Goal: Transaction & Acquisition: Download file/media

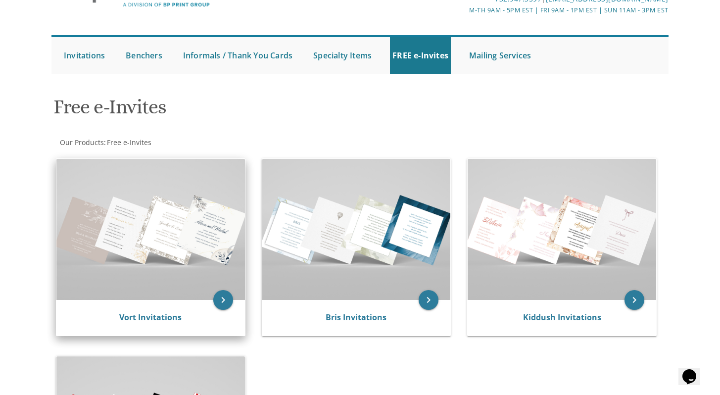
scroll to position [63, 0]
click at [168, 224] on img at bounding box center [150, 228] width 189 height 141
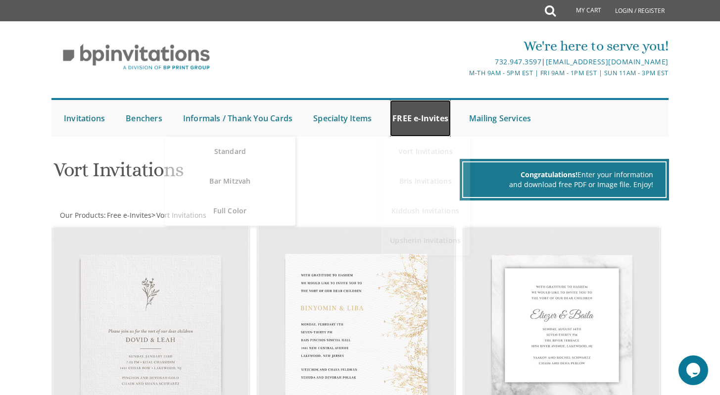
click at [420, 126] on link "FREE e-Invites" at bounding box center [420, 118] width 61 height 37
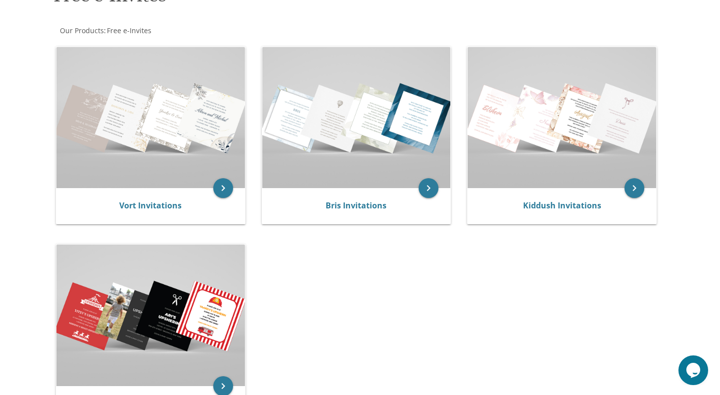
scroll to position [172, 0]
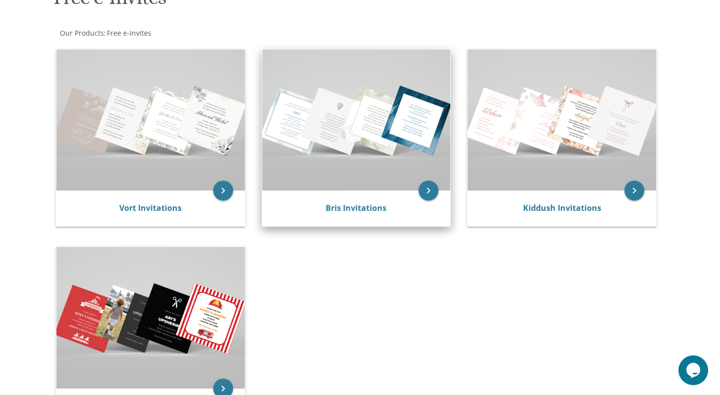
click at [378, 166] on img at bounding box center [356, 119] width 189 height 141
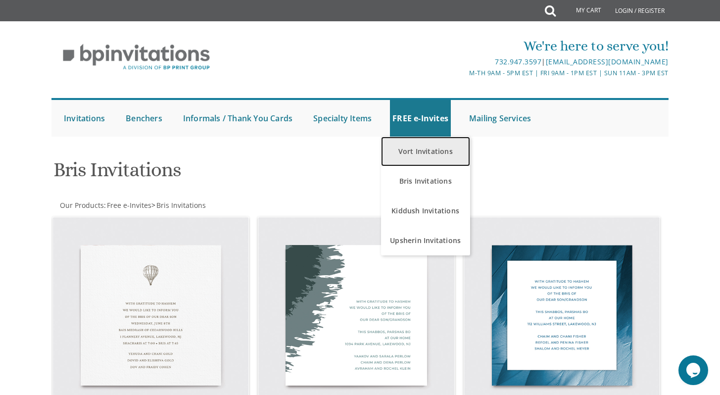
click at [419, 145] on link "Vort Invitations" at bounding box center [425, 152] width 89 height 30
click at [416, 149] on link "Vort Invitations" at bounding box center [425, 152] width 89 height 30
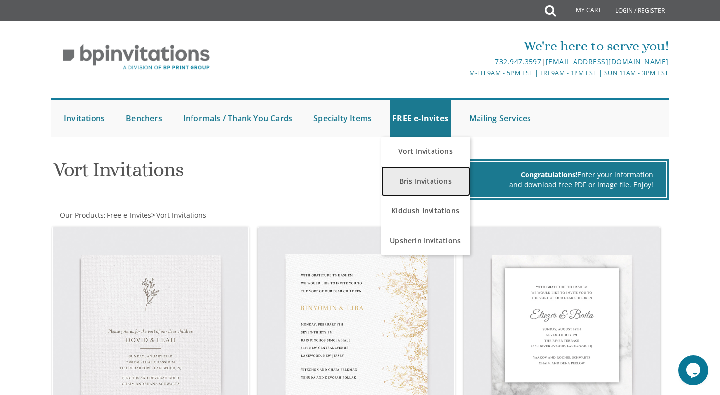
click at [405, 184] on link "Bris Invitations" at bounding box center [425, 181] width 89 height 30
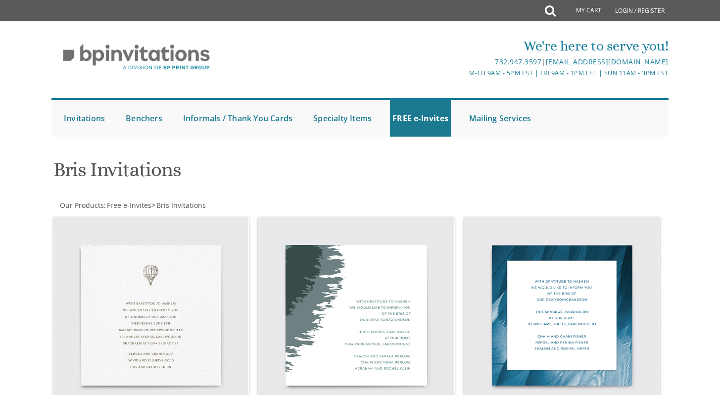
click at [412, 182] on h1 "Bris Invitations" at bounding box center [255, 173] width 404 height 29
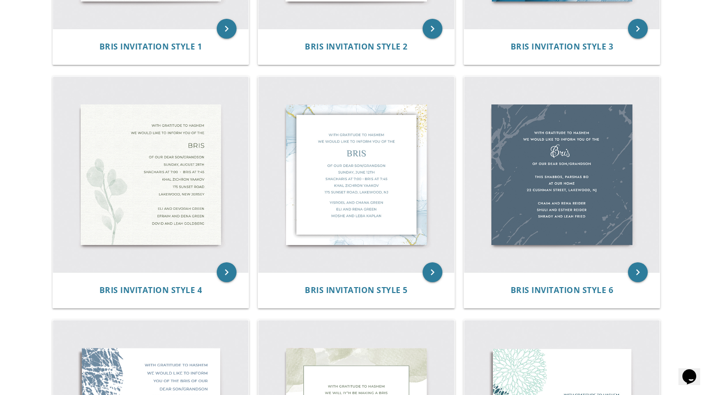
scroll to position [383, 0]
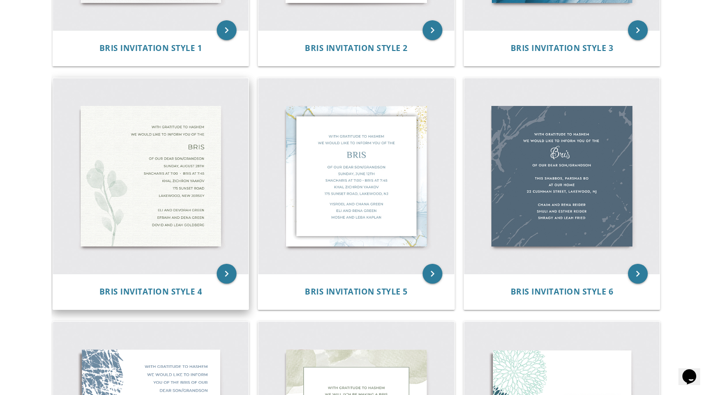
click at [170, 201] on img at bounding box center [151, 176] width 196 height 196
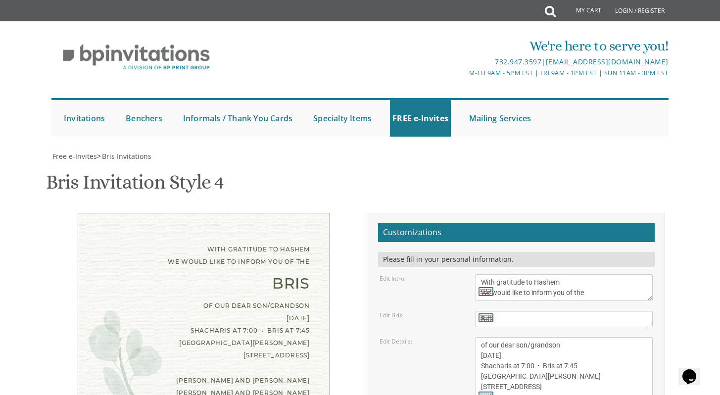
scroll to position [103, 0]
click at [596, 274] on textarea "With gratitude to Hashem We would like to inform you of the" at bounding box center [564, 287] width 177 height 27
drag, startPoint x: 535, startPoint y: 192, endPoint x: 549, endPoint y: 192, distance: 13.4
click at [549, 274] on textarea "With gratitude to Hashem We would like to inform you of the" at bounding box center [564, 287] width 177 height 27
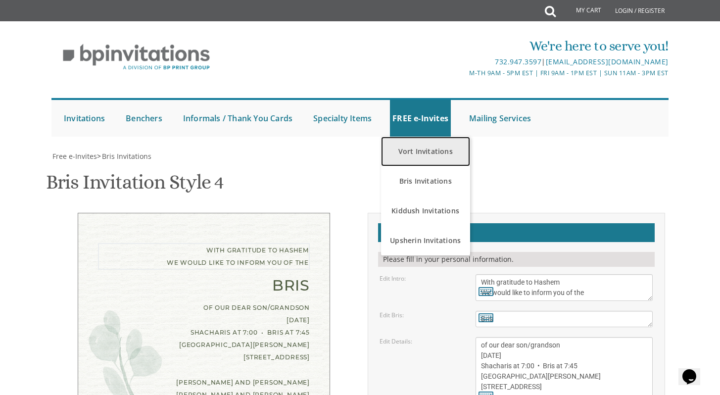
click at [421, 137] on link "Vort Invitations" at bounding box center [425, 152] width 89 height 30
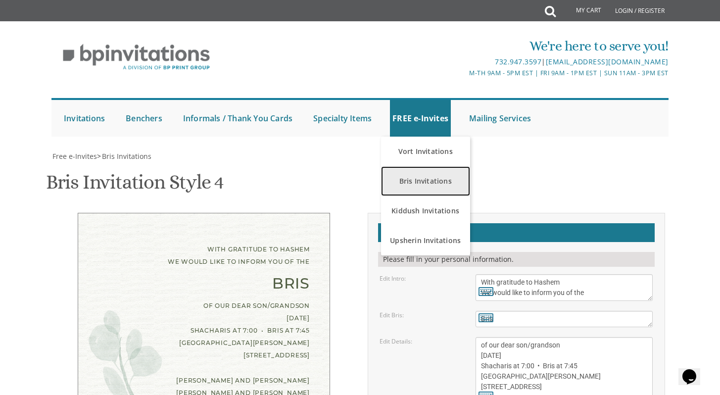
click at [411, 166] on link "Bris Invitations" at bounding box center [425, 181] width 89 height 30
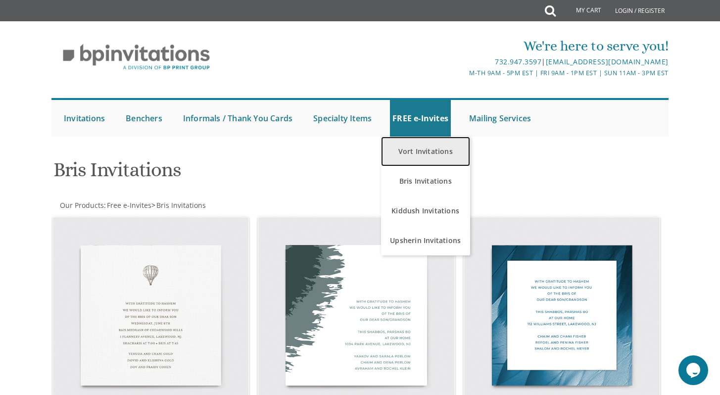
click at [421, 153] on link "Vort Invitations" at bounding box center [425, 152] width 89 height 30
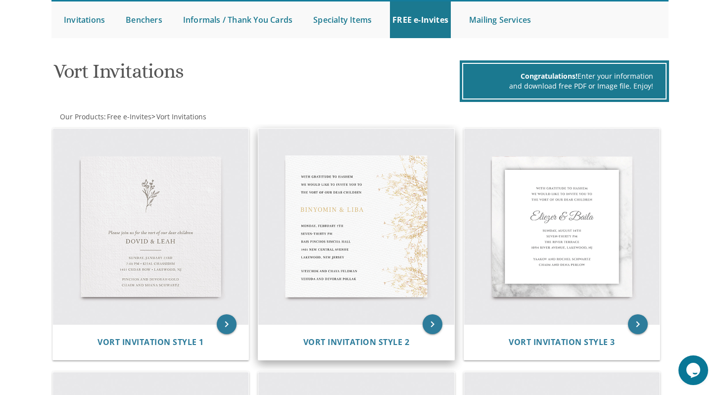
scroll to position [68, 0]
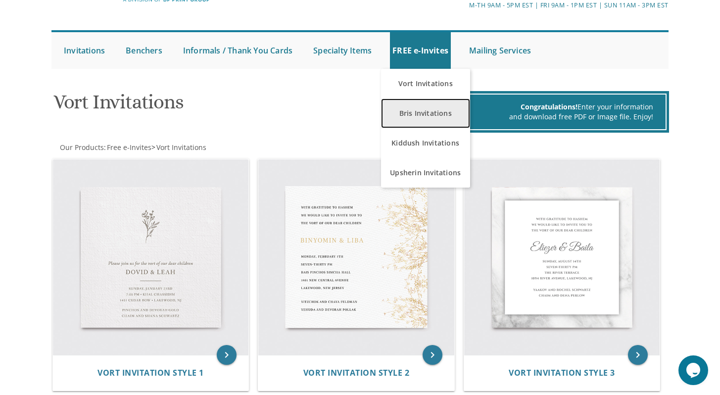
click at [418, 119] on link "Bris Invitations" at bounding box center [425, 113] width 89 height 30
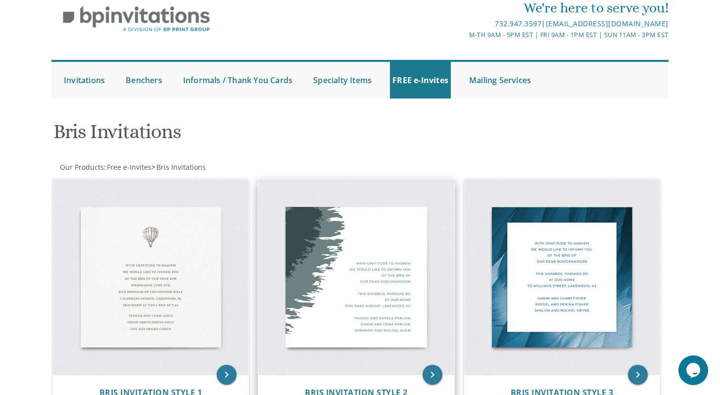
scroll to position [11, 0]
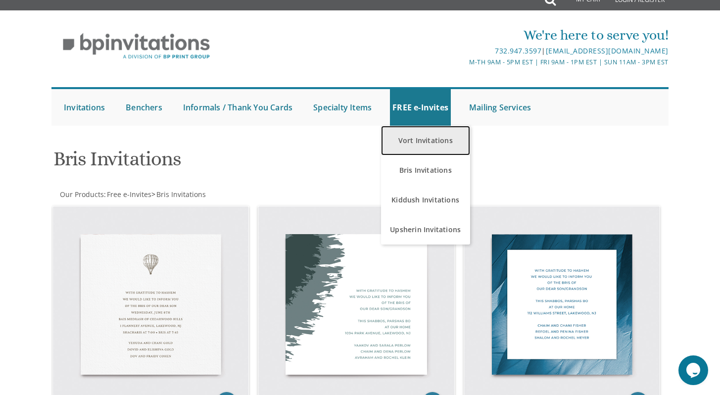
click at [419, 147] on link "Vort Invitations" at bounding box center [425, 141] width 89 height 30
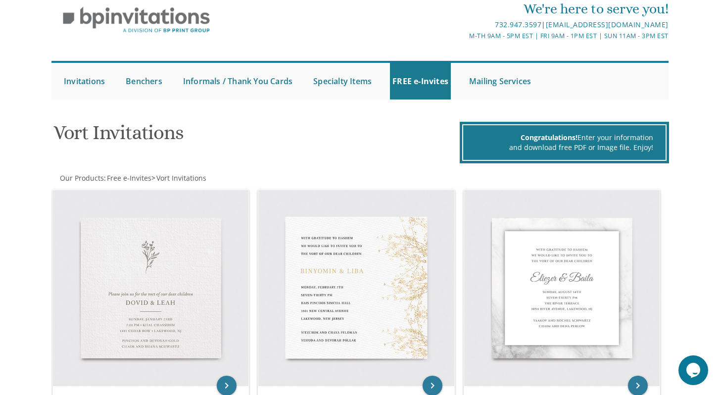
scroll to position [47, 0]
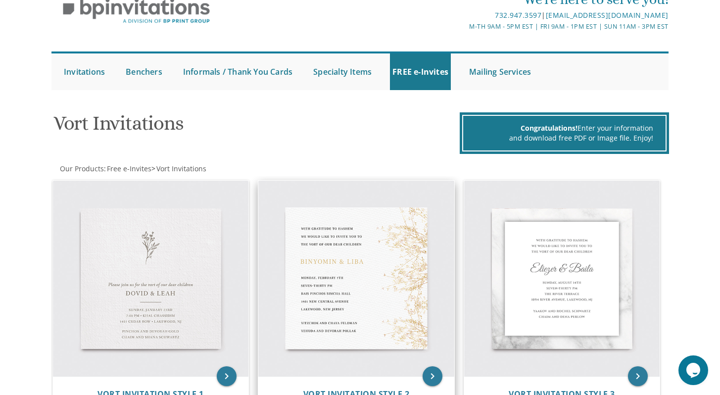
click at [372, 284] on img at bounding box center [356, 279] width 196 height 196
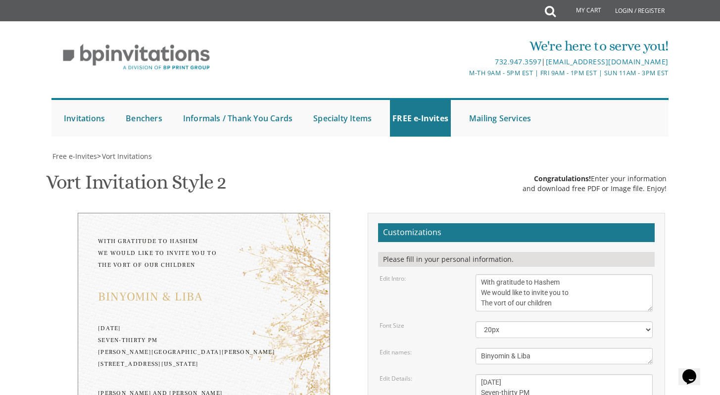
scroll to position [148, 0]
drag, startPoint x: 536, startPoint y: 207, endPoint x: 477, endPoint y: 201, distance: 59.7
click at [477, 348] on textarea "Binyomin & Liba" at bounding box center [564, 356] width 177 height 16
type textarea "[PERSON_NAME] & [PERSON_NAME]"
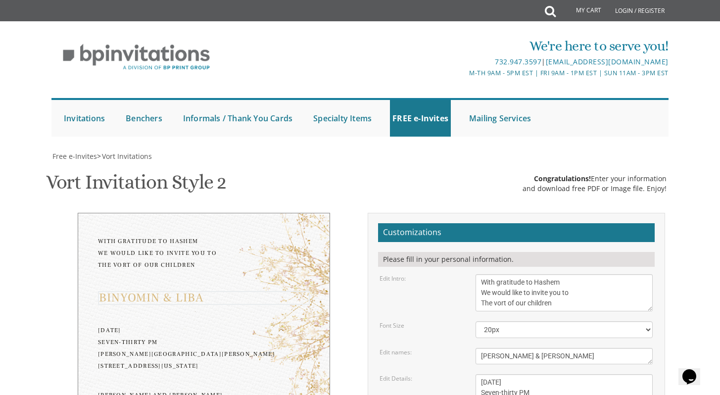
drag, startPoint x: 505, startPoint y: 209, endPoint x: 481, endPoint y: 207, distance: 24.3
drag, startPoint x: 522, startPoint y: 207, endPoint x: 566, endPoint y: 206, distance: 44.1
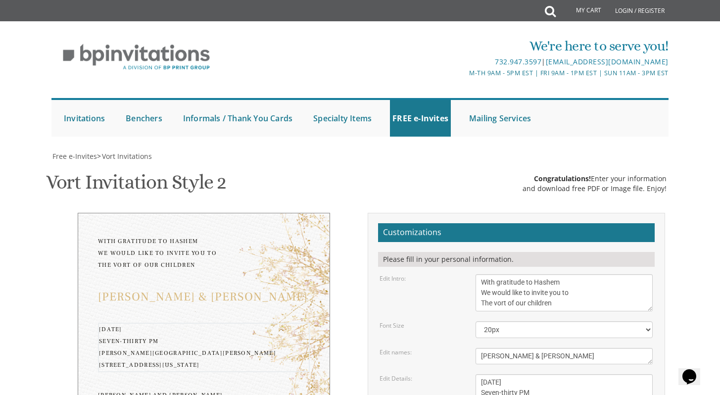
drag, startPoint x: 520, startPoint y: 219, endPoint x: 483, endPoint y: 215, distance: 37.4
drag, startPoint x: 567, startPoint y: 229, endPoint x: 482, endPoint y: 231, distance: 84.7
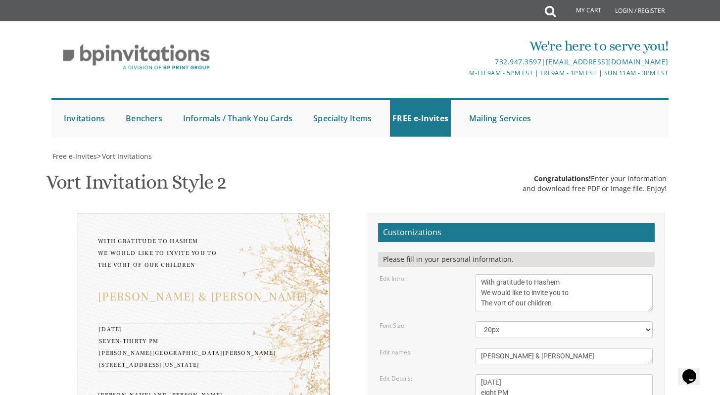
drag, startPoint x: 565, startPoint y: 237, endPoint x: 485, endPoint y: 240, distance: 80.2
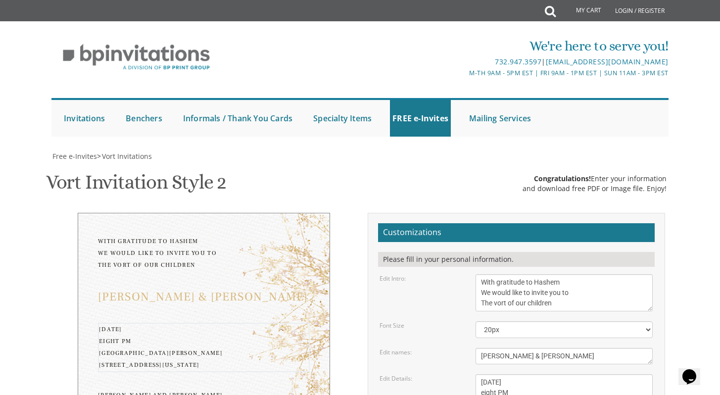
type textarea "[DATE] eight PM [GEOGRAPHIC_DATA][PERSON_NAME] [STREET_ADDRESS][US_STATE]"
drag, startPoint x: 576, startPoint y: 277, endPoint x: 480, endPoint y: 274, distance: 95.6
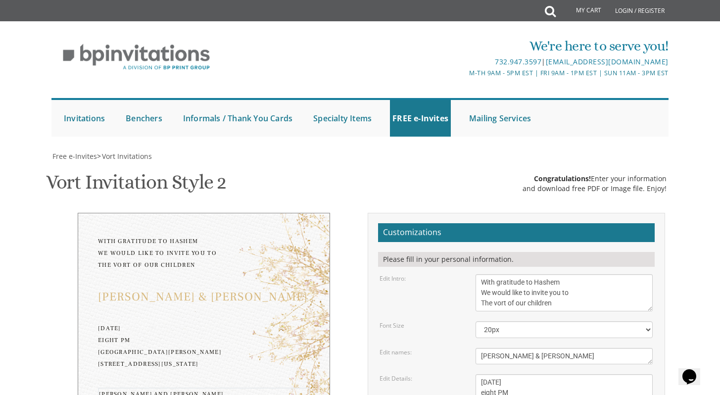
drag, startPoint x: 482, startPoint y: 275, endPoint x: 508, endPoint y: 272, distance: 26.9
drag, startPoint x: 545, startPoint y: 276, endPoint x: 536, endPoint y: 275, distance: 8.4
drag, startPoint x: 583, startPoint y: 275, endPoint x: 546, endPoint y: 273, distance: 37.1
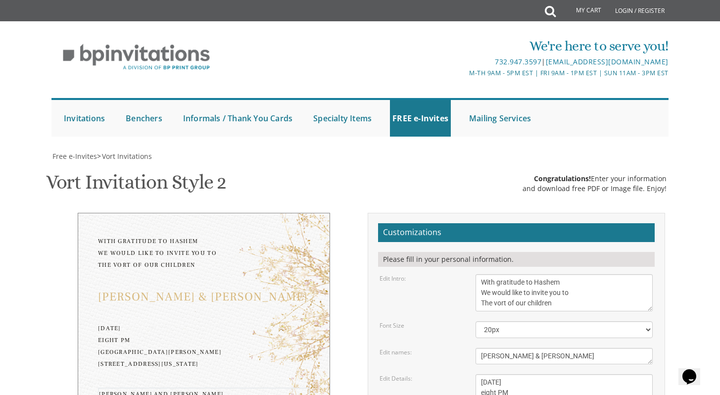
type textarea "[PERSON_NAME] and [PERSON_NAME] [PERSON_NAME] and [PERSON_NAME]"
click at [554, 348] on textarea "Binyomin & Liba" at bounding box center [564, 356] width 177 height 16
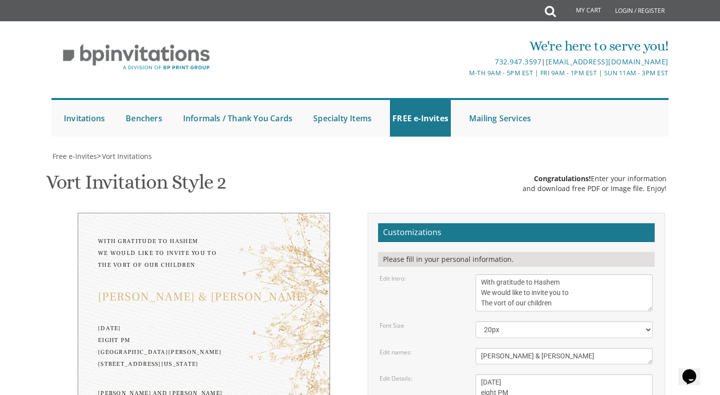
type input "[EMAIL_ADDRESS][DOMAIN_NAME]"
